Goal: Information Seeking & Learning: Learn about a topic

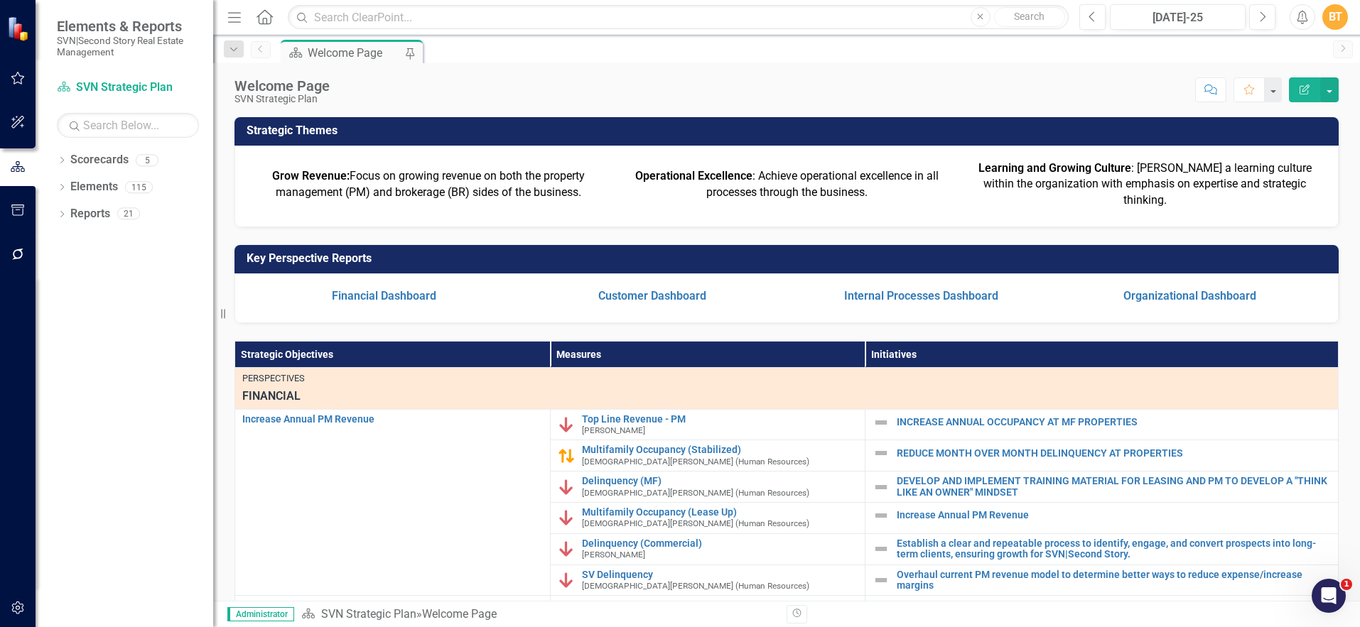
scroll to position [113, 0]
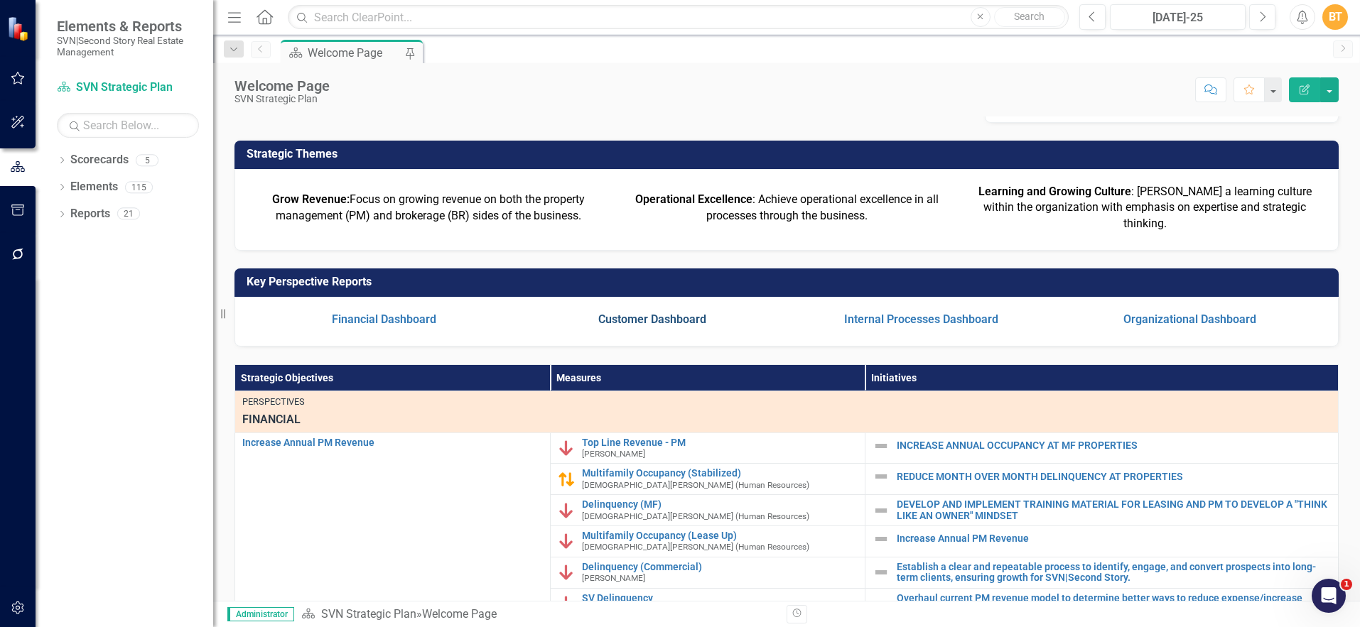
click at [679, 326] on link "Customer Dashboard" at bounding box center [652, 320] width 108 height 14
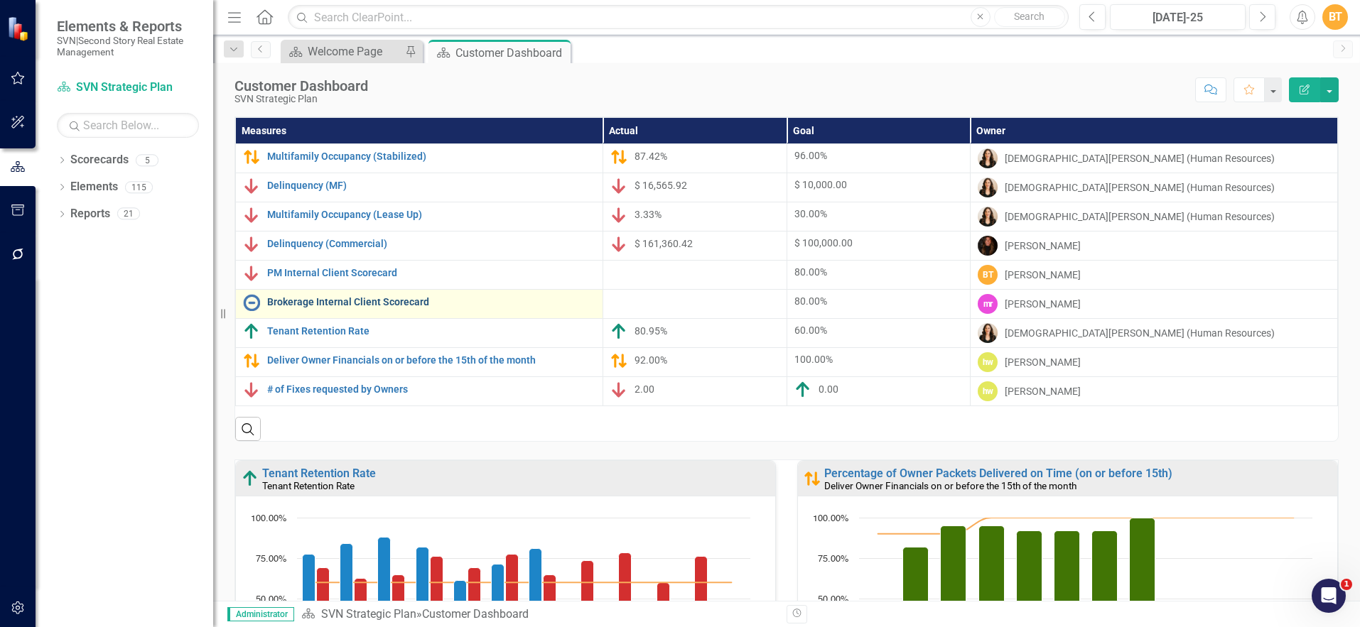
click at [385, 303] on link "Brokerage Internal Client Scorecard" at bounding box center [431, 302] width 328 height 11
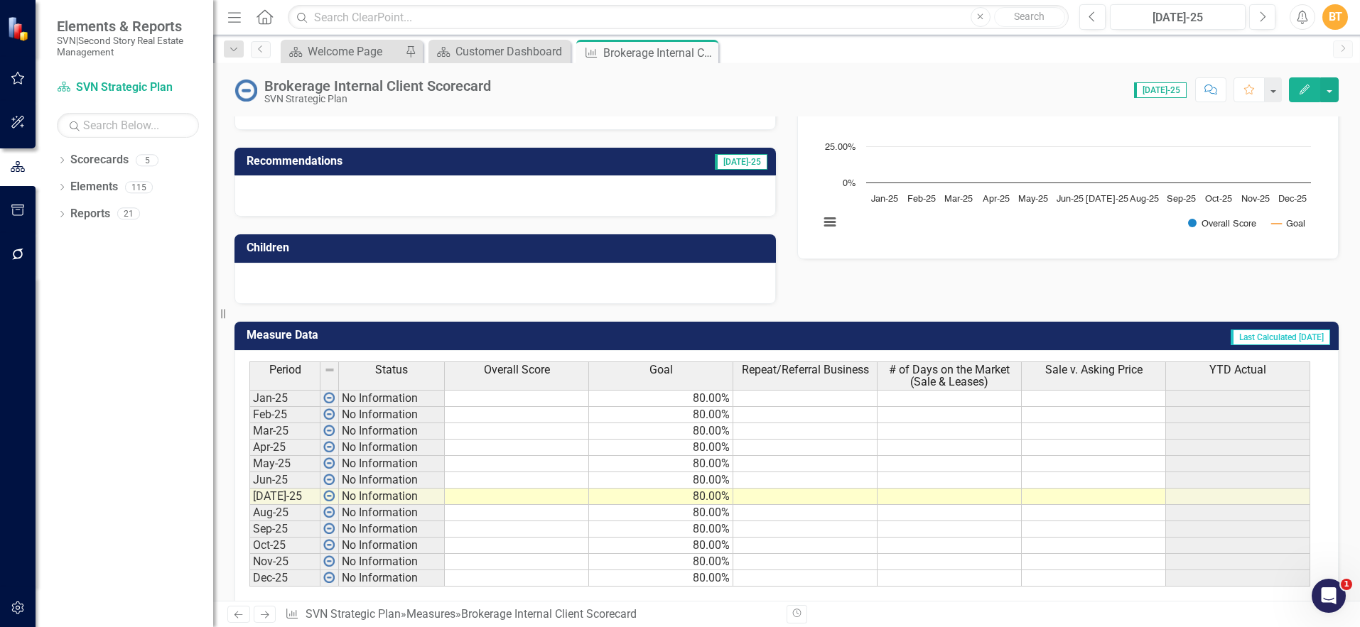
scroll to position [234, 0]
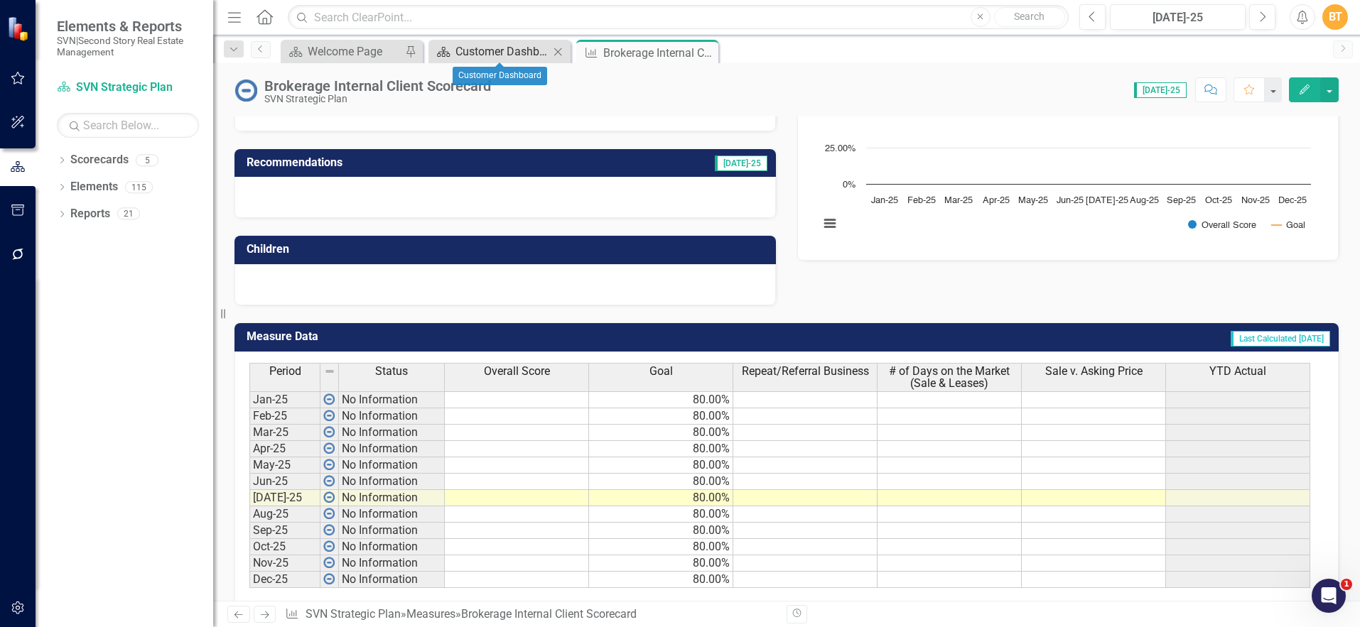
click at [501, 48] on div "Customer Dashboard" at bounding box center [503, 52] width 94 height 18
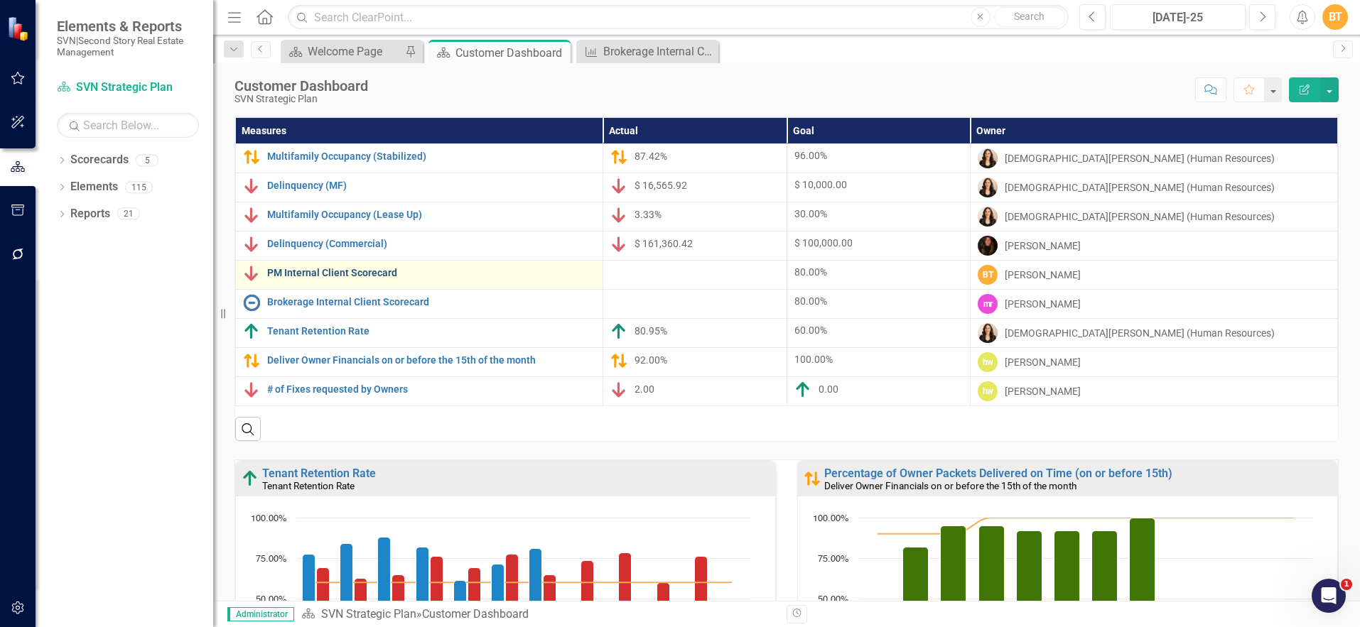
click at [346, 270] on link "PM Internal Client Scorecard" at bounding box center [431, 273] width 328 height 11
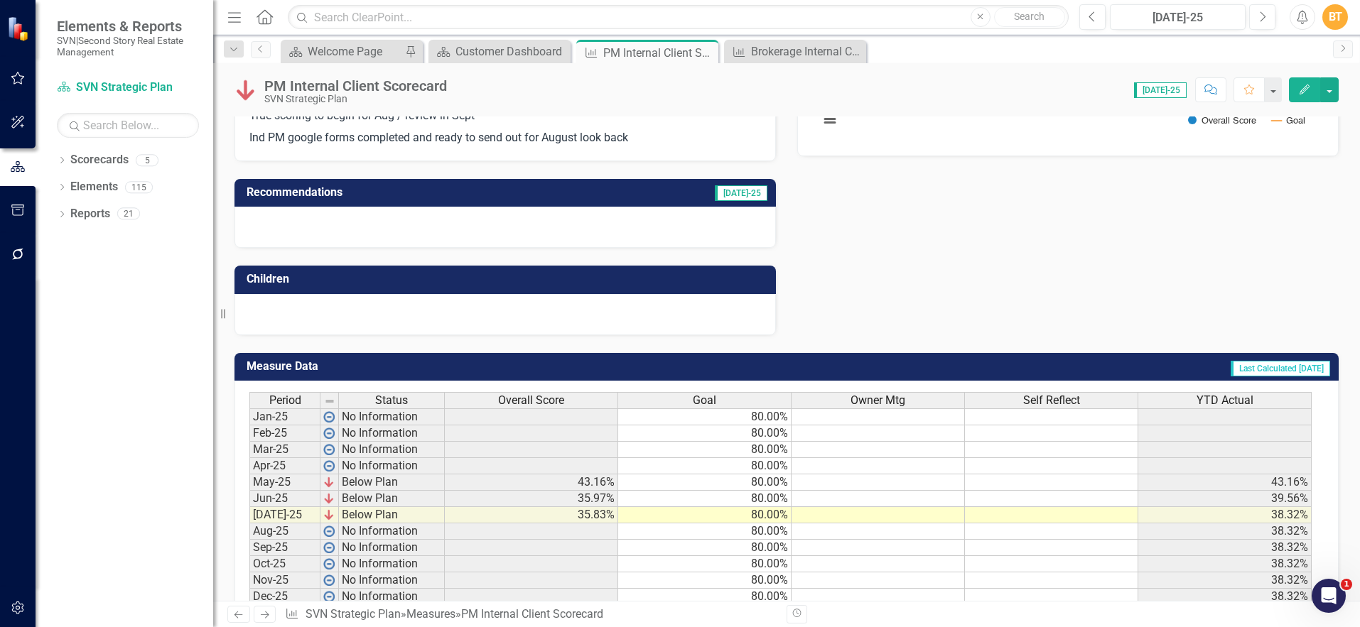
scroll to position [339, 0]
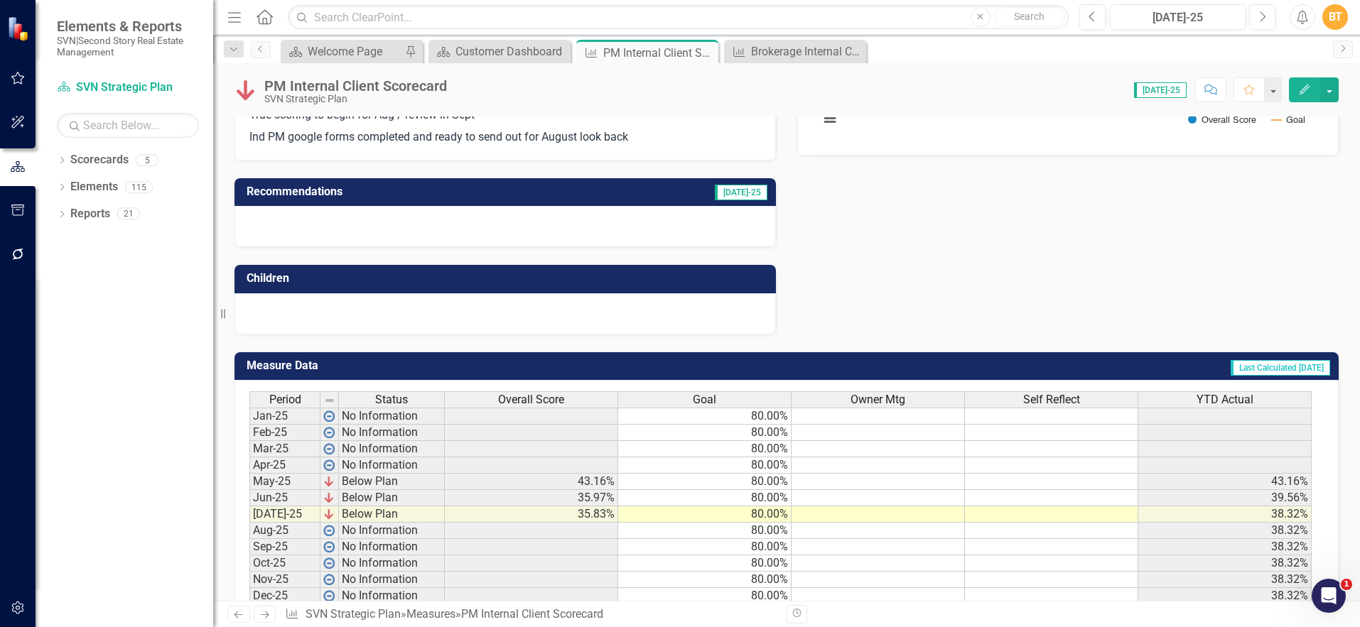
click at [564, 400] on span "Overall Score" at bounding box center [531, 400] width 66 height 13
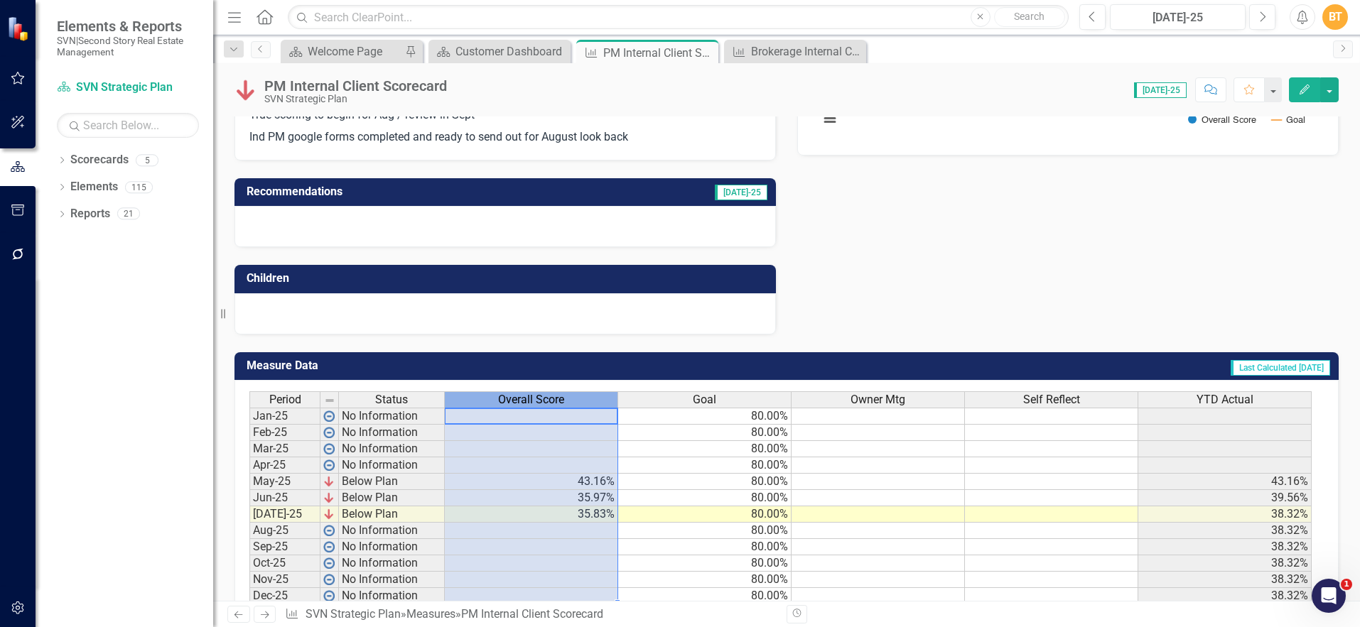
click at [564, 400] on span "Overall Score" at bounding box center [531, 400] width 66 height 13
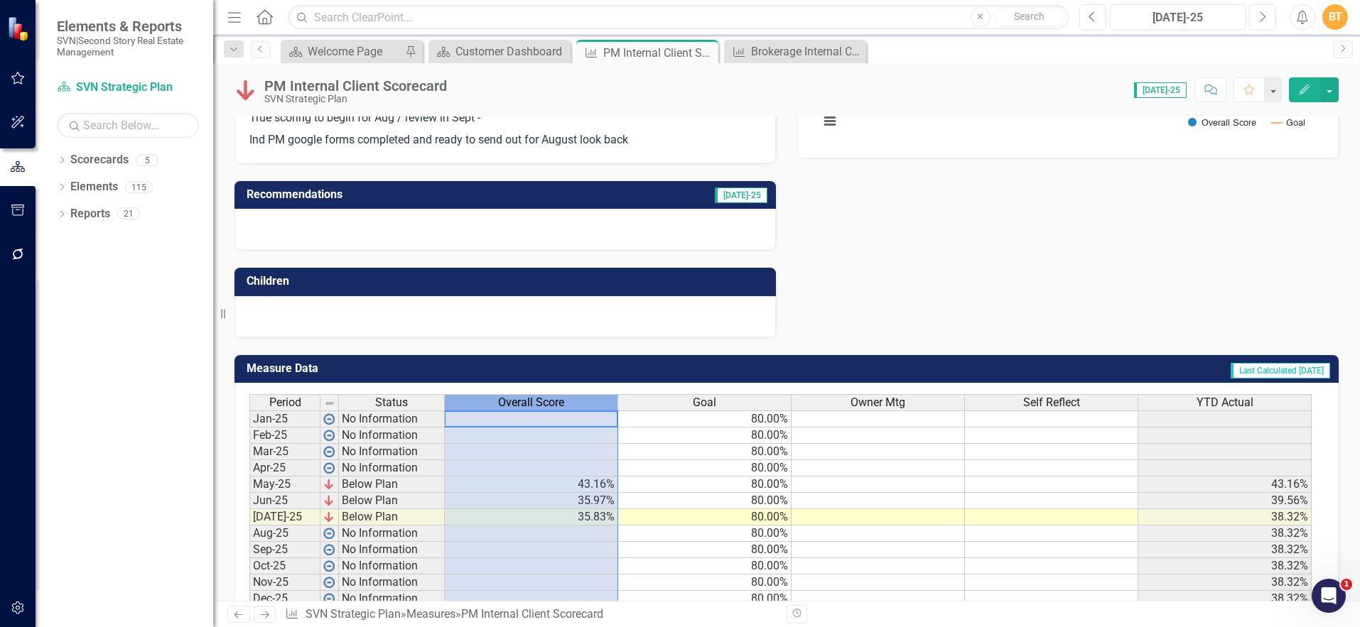
click at [1306, 92] on icon "Edit" at bounding box center [1304, 90] width 13 height 10
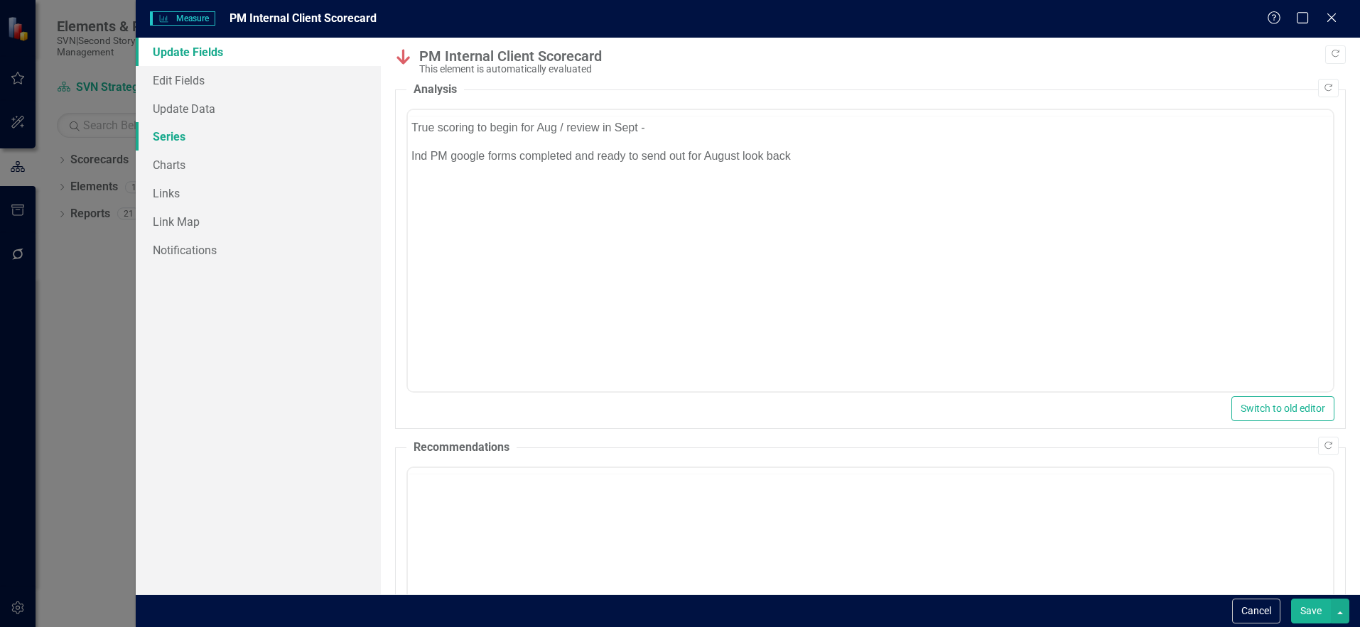
scroll to position [0, 0]
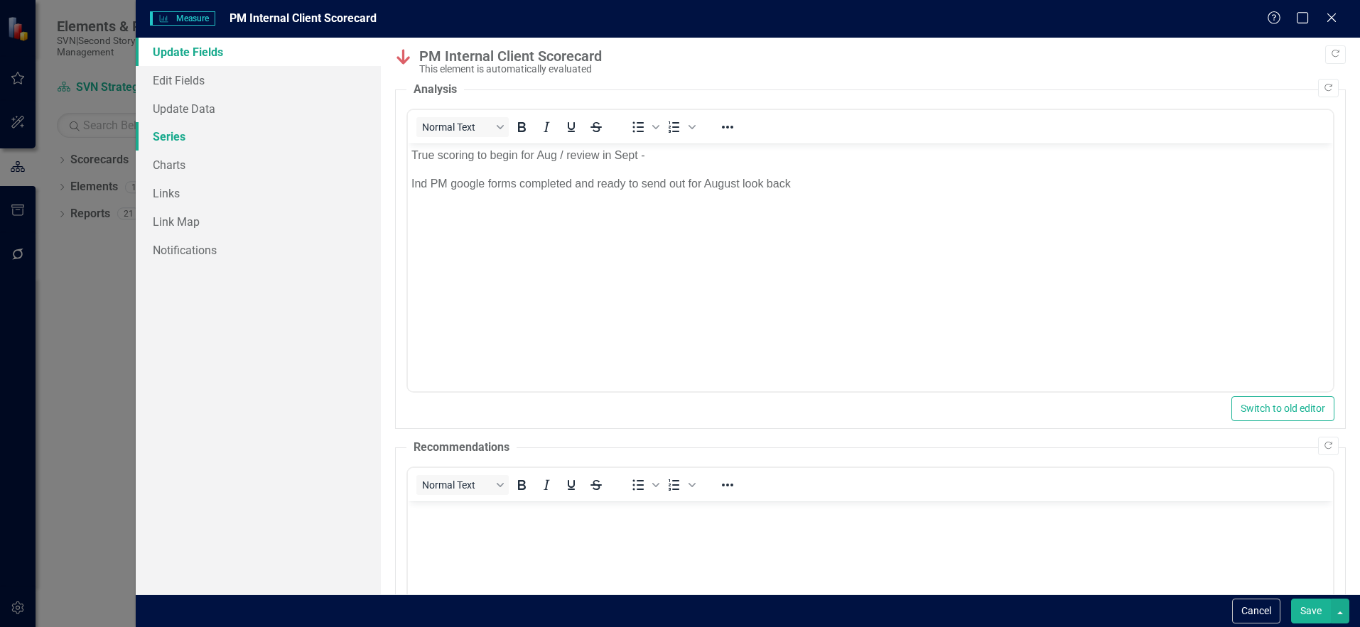
click at [185, 135] on link "Series" at bounding box center [258, 136] width 245 height 28
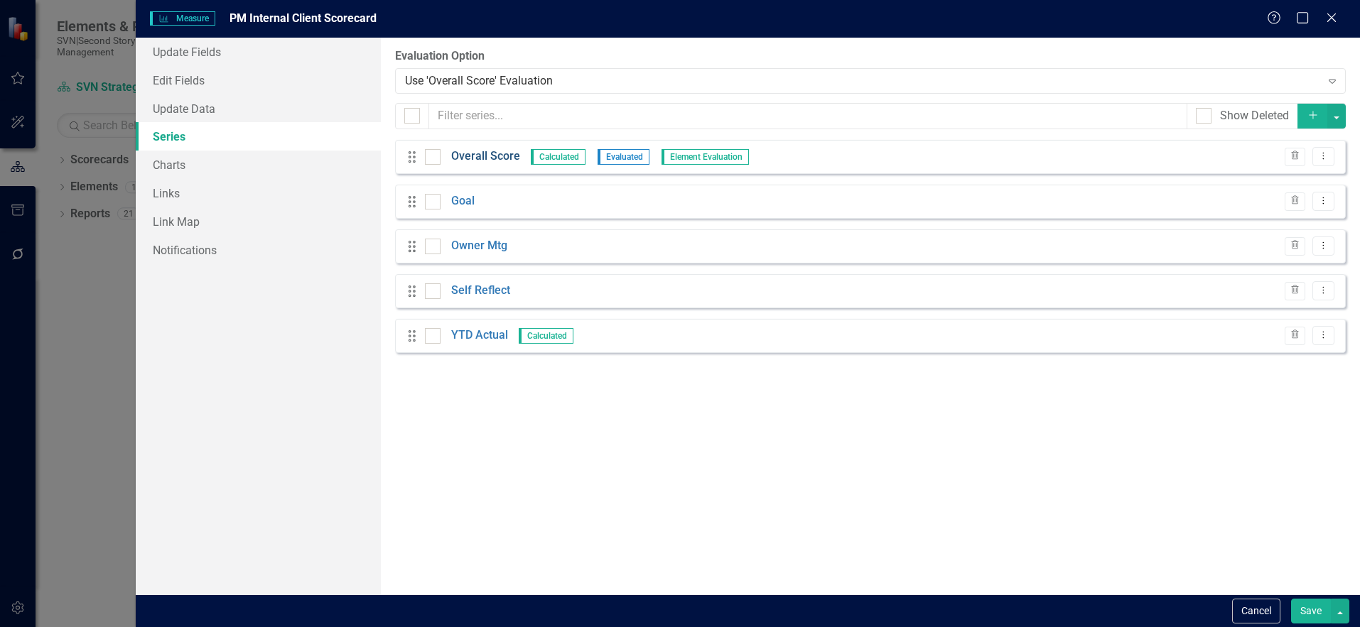
click at [502, 153] on link "Overall Score" at bounding box center [485, 157] width 69 height 16
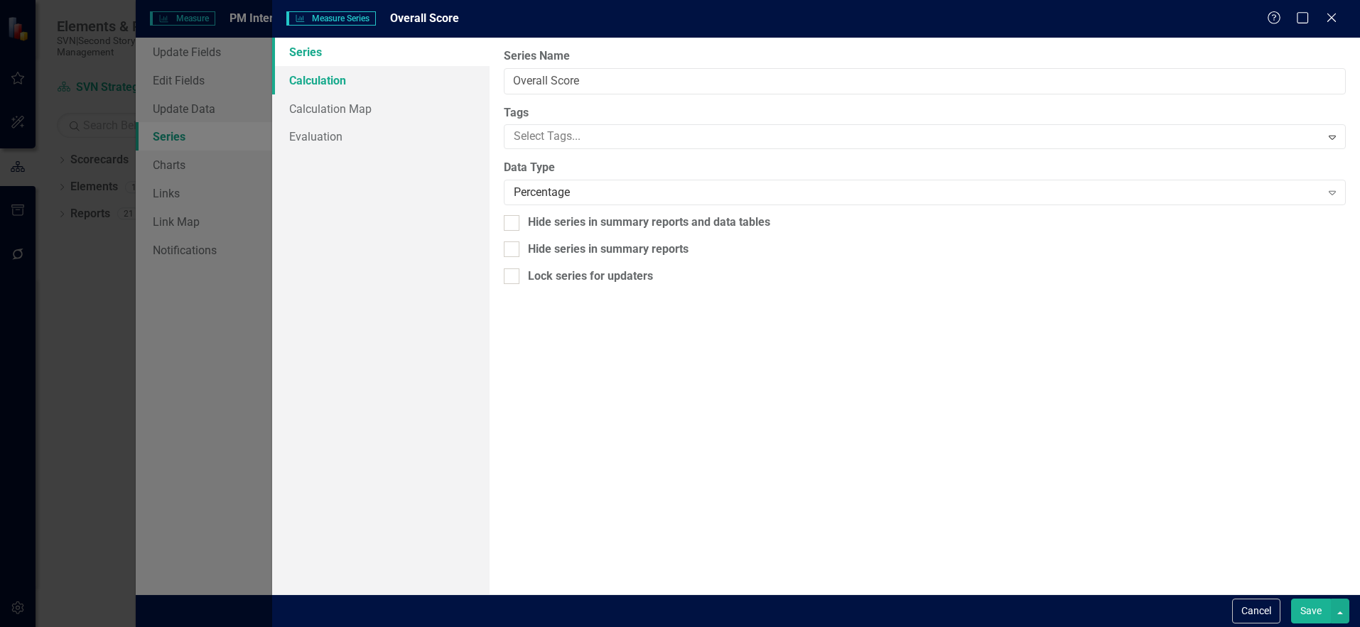
click at [353, 87] on link "Calculation" at bounding box center [380, 80] width 217 height 28
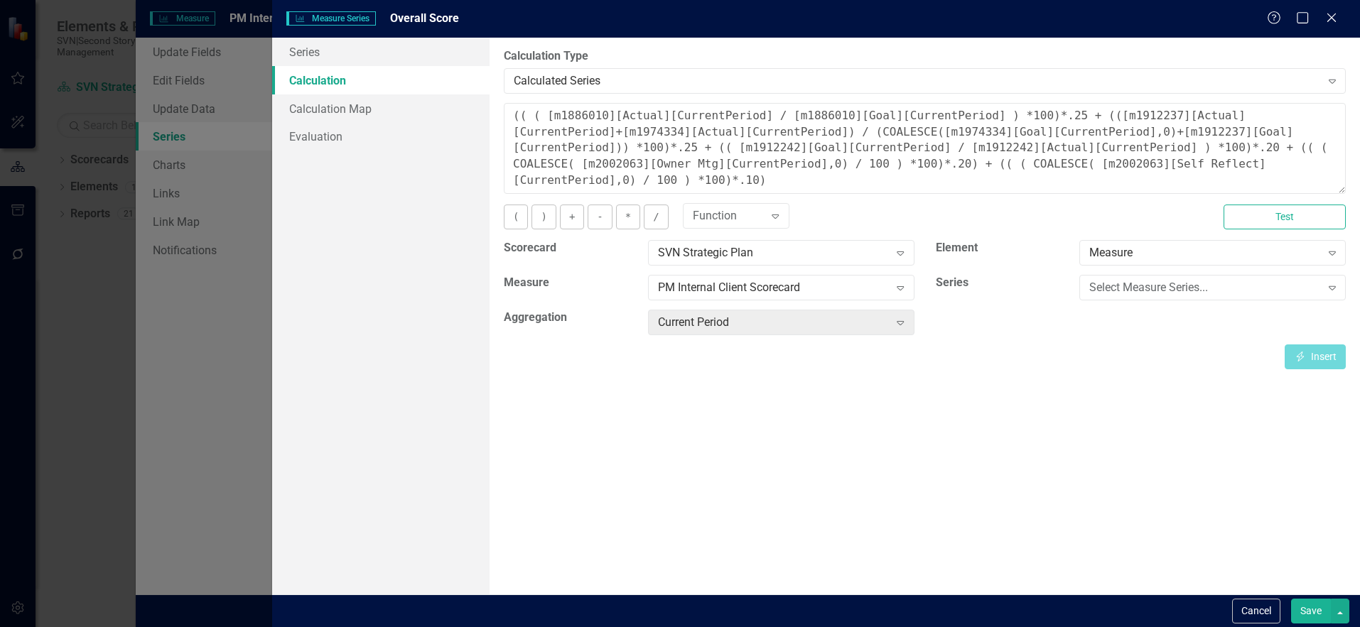
drag, startPoint x: 1329, startPoint y: 21, endPoint x: 1232, endPoint y: 40, distance: 98.4
click at [1328, 21] on icon "Close" at bounding box center [1332, 17] width 14 height 11
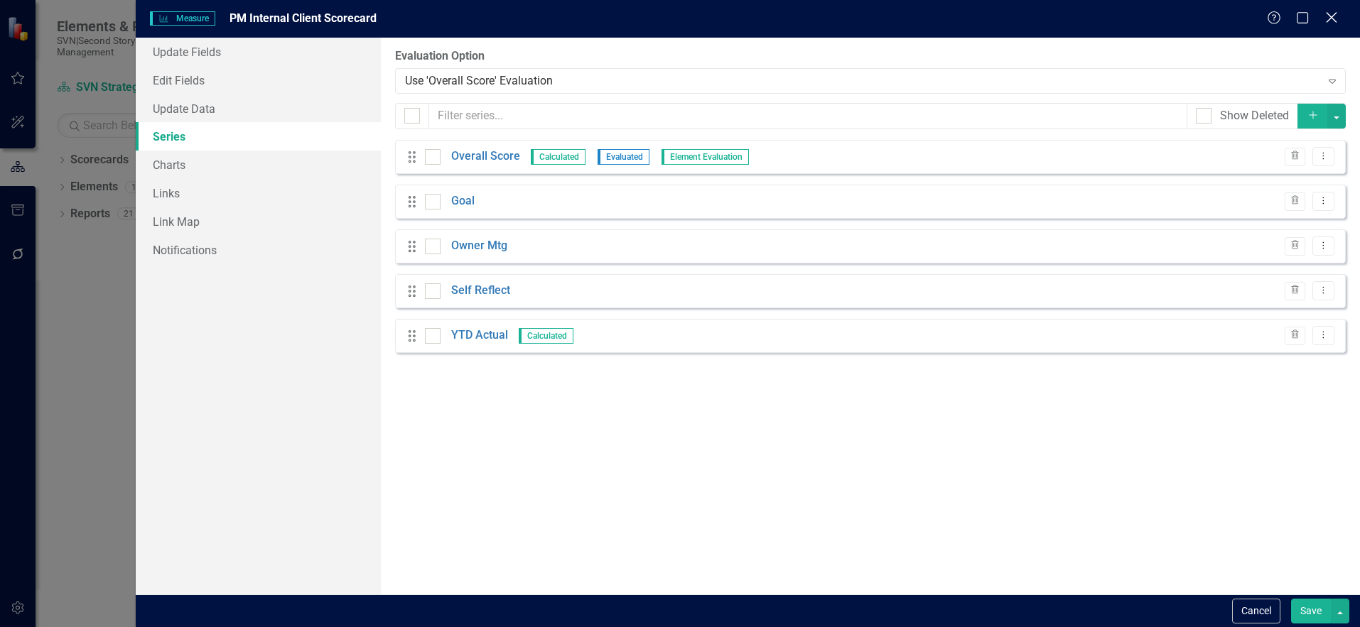
click at [1336, 18] on icon "Close" at bounding box center [1331, 18] width 18 height 14
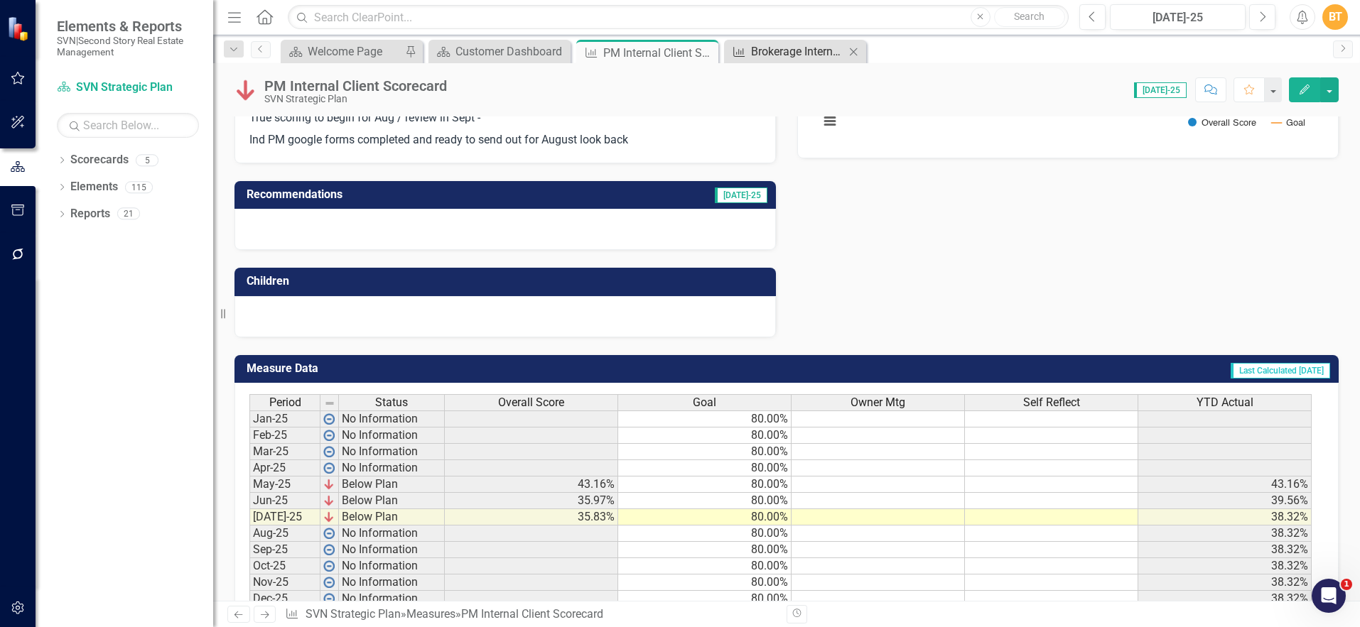
click at [789, 56] on div "Brokerage Internal Client Scorecard" at bounding box center [798, 52] width 94 height 18
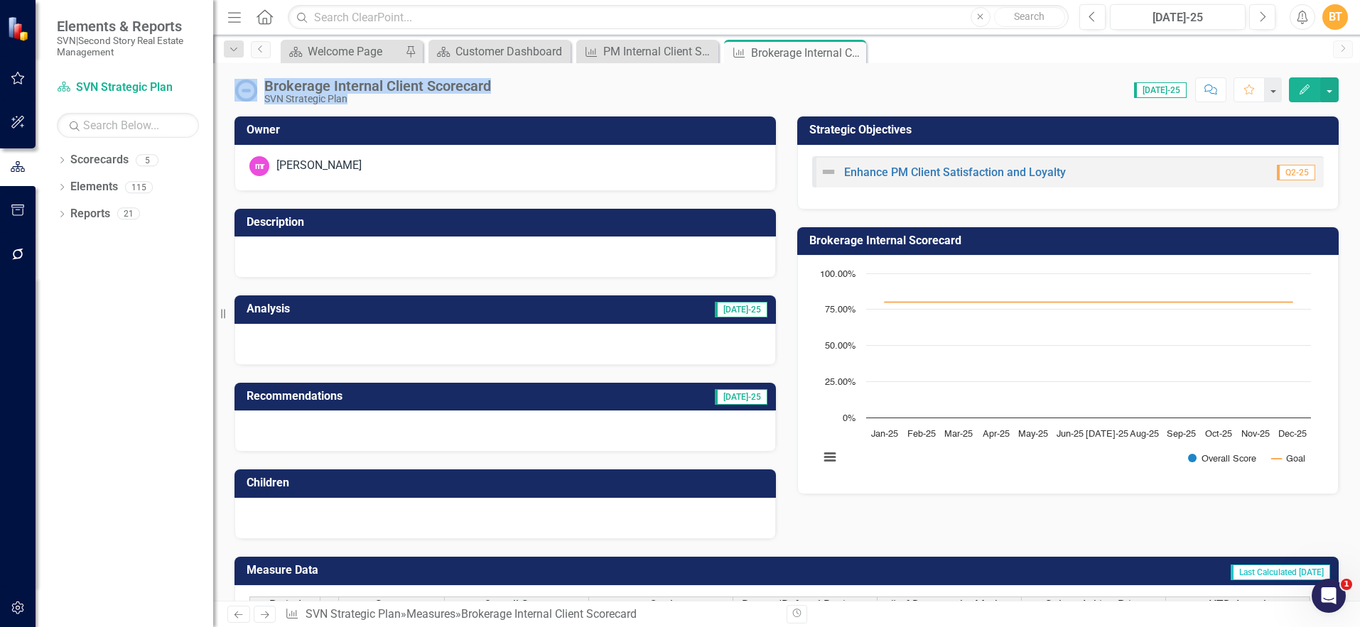
drag, startPoint x: 510, startPoint y: 92, endPoint x: 256, endPoint y: 82, distance: 253.9
click at [256, 82] on div "Brokerage Internal Client Scorecard SVN Strategic Plan Score: 0.00 [DATE]-25 Co…" at bounding box center [786, 84] width 1147 height 43
click at [534, 111] on div "Brokerage Internal Client Scorecard SVN Strategic Plan Score: 0.00 [DATE]-25 Co…" at bounding box center [786, 332] width 1147 height 538
drag, startPoint x: 514, startPoint y: 81, endPoint x: 257, endPoint y: 81, distance: 256.5
click at [257, 81] on div "Brokerage Internal Client Scorecard SVN Strategic Plan Score: 0.00 [DATE]-25 Co…" at bounding box center [786, 84] width 1147 height 43
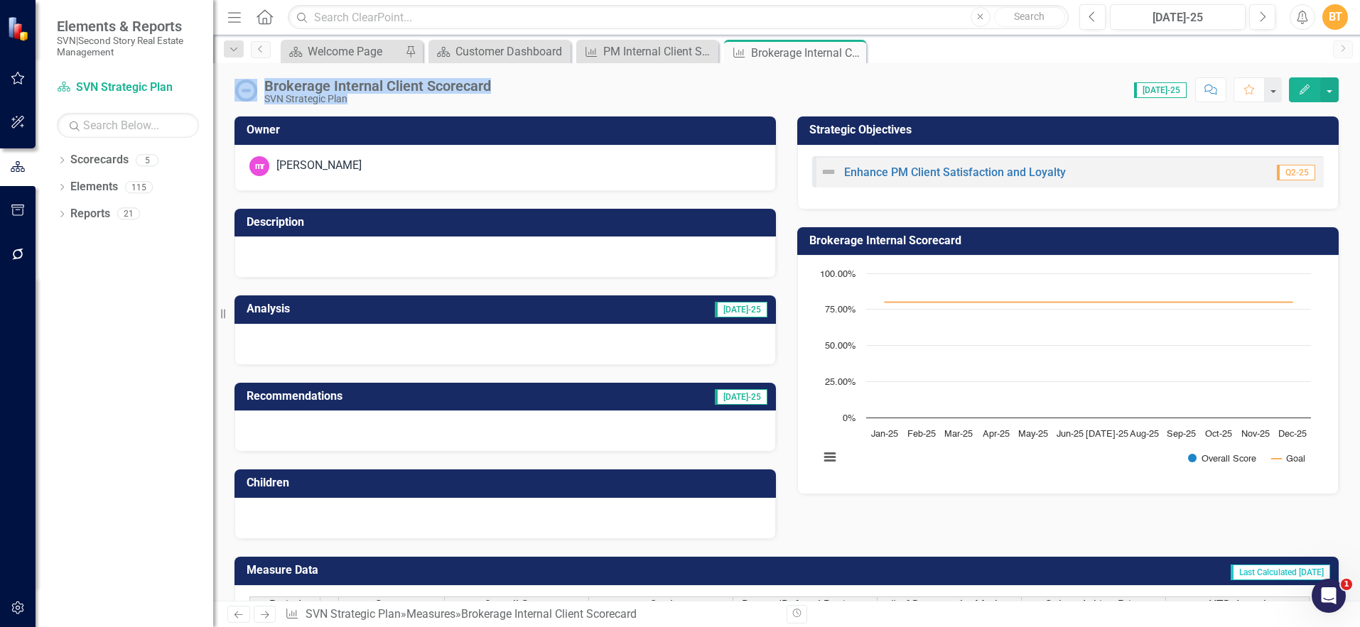
copy div "Brokerage Internal Client Scorecard SVN Strategic Plan Score: 0.00"
click at [581, 104] on div "Brokerage Internal Client Scorecard SVN Strategic Plan Score: 0.00 [DATE]-25 Co…" at bounding box center [786, 84] width 1147 height 43
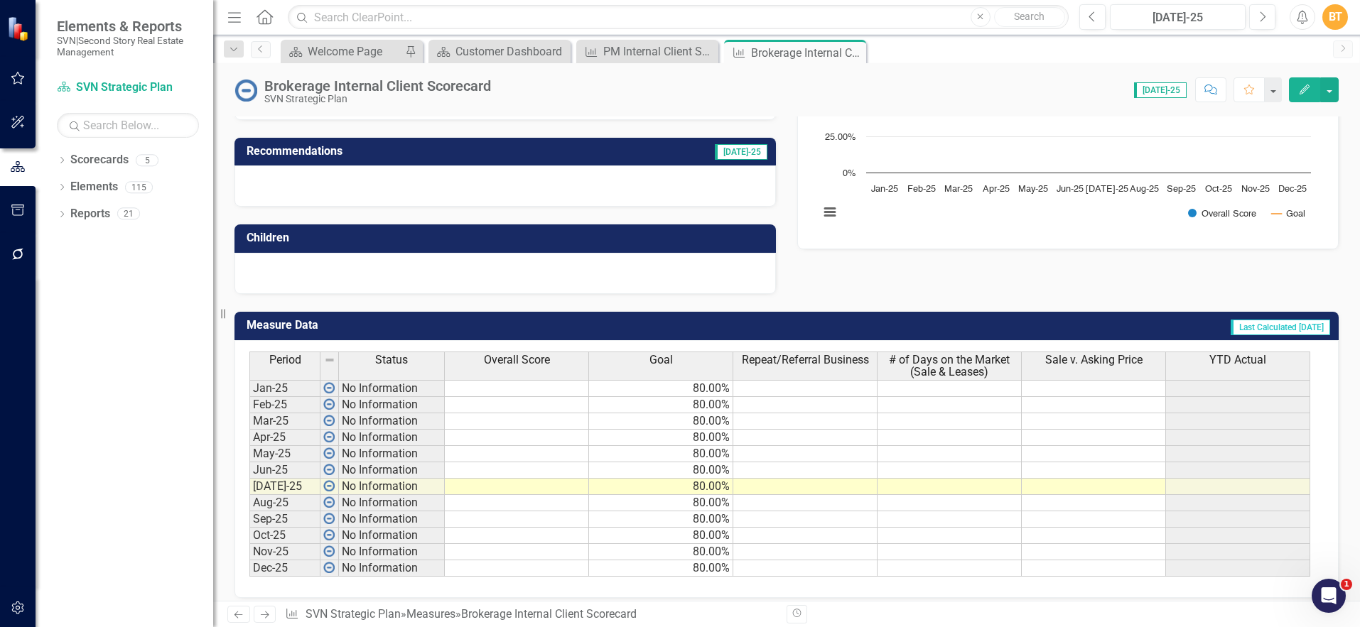
scroll to position [257, 0]
